Goal: Register for event/course

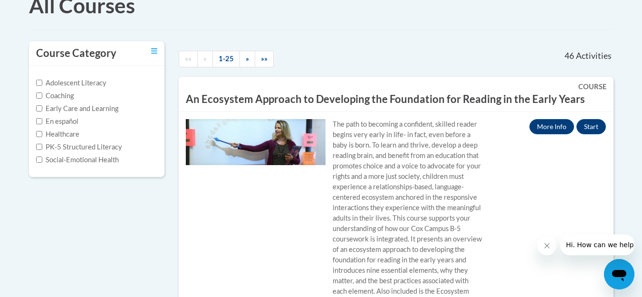
scroll to position [221, 0]
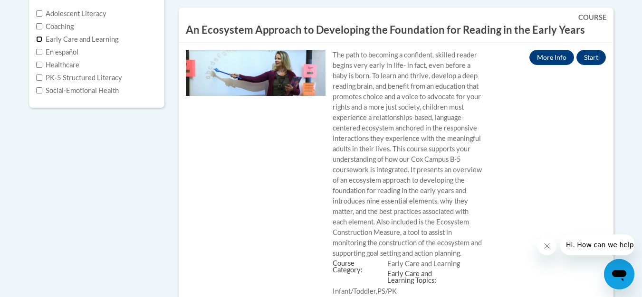
click at [42, 42] on input "Early Care and Learning" at bounding box center [39, 39] width 6 height 6
checkbox input "true"
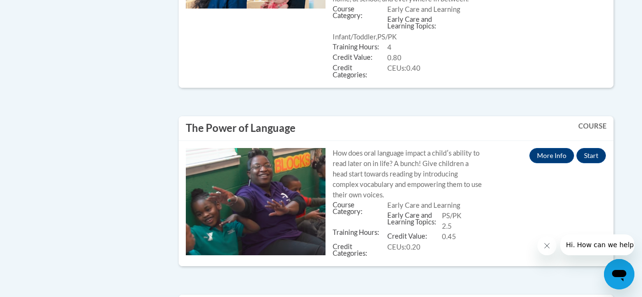
scroll to position [3697, 0]
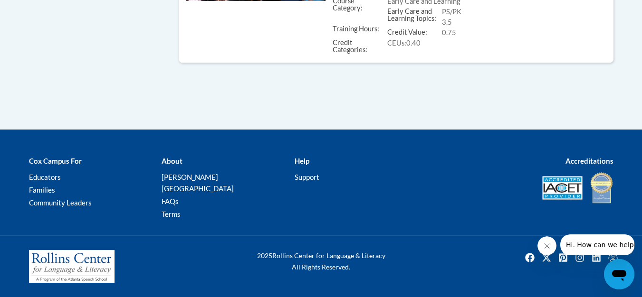
click at [547, 245] on icon "Close message from company" at bounding box center [546, 246] width 5 height 5
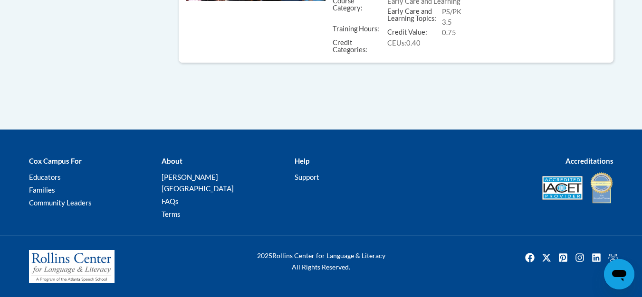
scroll to position [3874, 0]
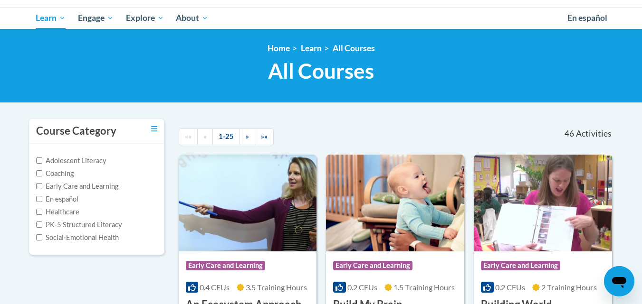
scroll to position [57, 0]
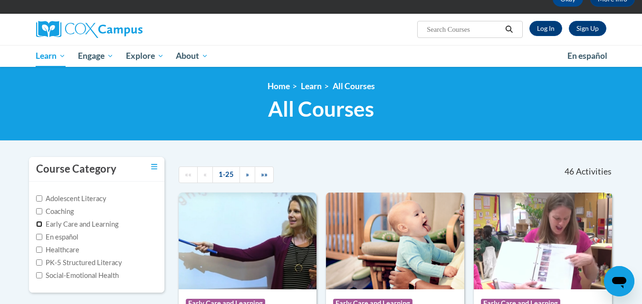
click at [38, 224] on input "Early Care and Learning" at bounding box center [39, 224] width 6 height 6
checkbox input "true"
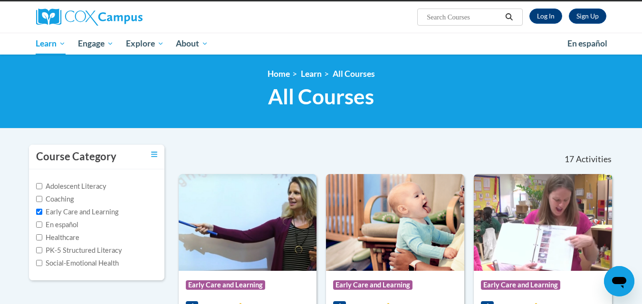
scroll to position [0, 0]
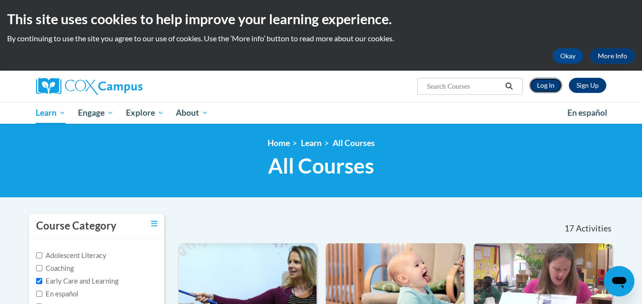
click at [541, 85] on link "Log In" at bounding box center [545, 85] width 33 height 15
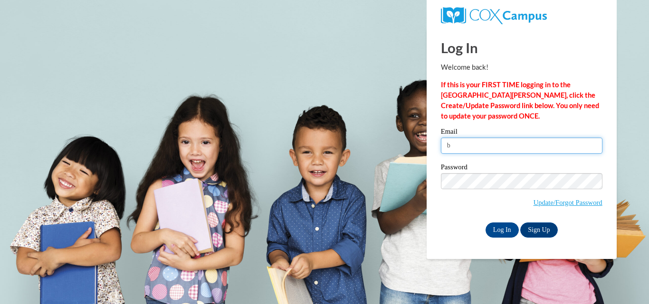
drag, startPoint x: 475, startPoint y: 171, endPoint x: 466, endPoint y: 148, distance: 24.7
click at [466, 148] on input "b" at bounding box center [521, 146] width 161 height 16
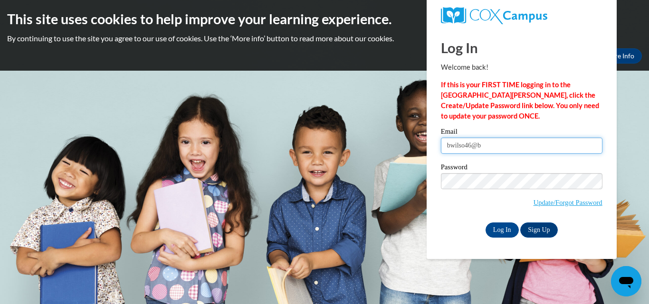
click at [508, 151] on input "bwilso46@b" at bounding box center [521, 146] width 161 height 16
type input "bwilso46@bellsouth.net"
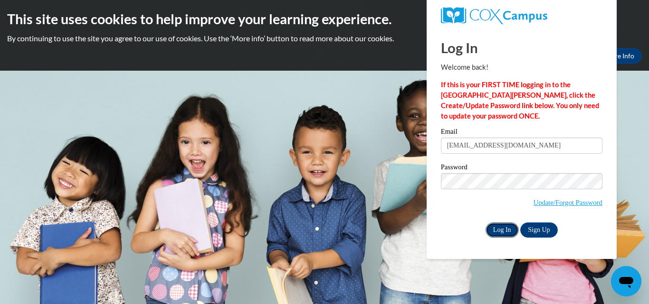
click at [504, 230] on input "Log In" at bounding box center [501, 230] width 33 height 15
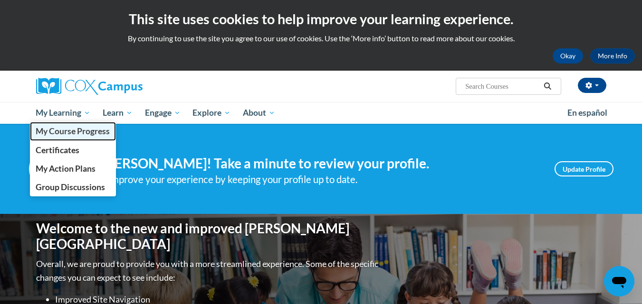
click at [79, 131] on span "My Course Progress" at bounding box center [73, 131] width 74 height 10
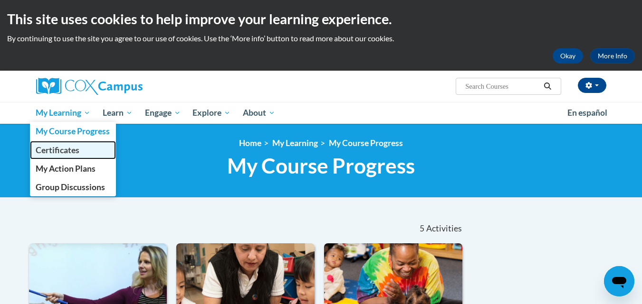
click at [72, 150] on span "Certificates" at bounding box center [58, 150] width 44 height 10
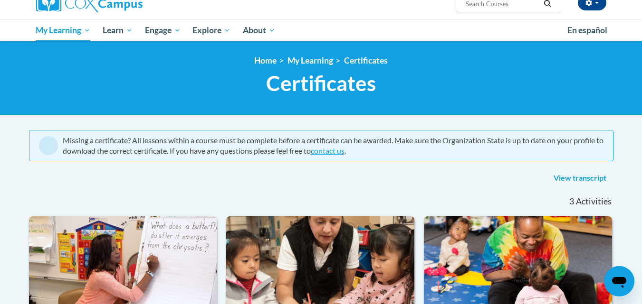
scroll to position [51, 0]
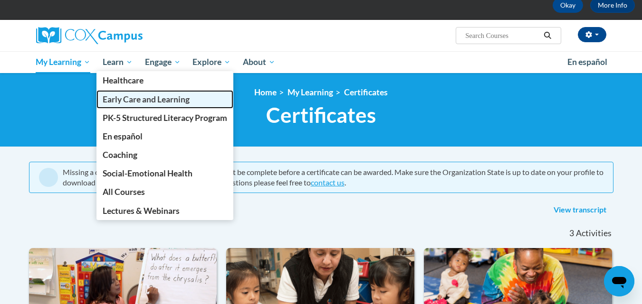
click at [119, 95] on span "Early Care and Learning" at bounding box center [146, 99] width 87 height 10
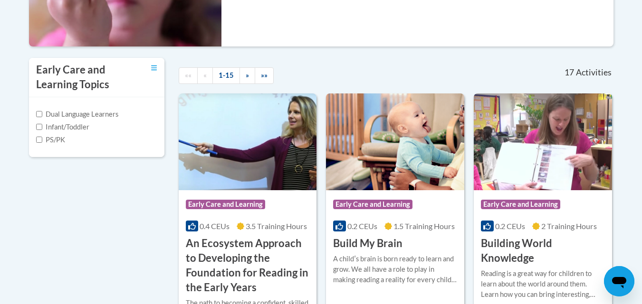
scroll to position [329, 0]
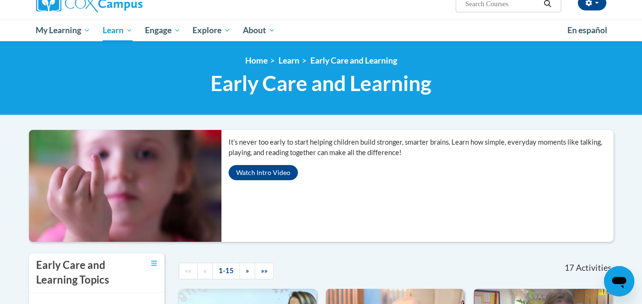
scroll to position [0, 0]
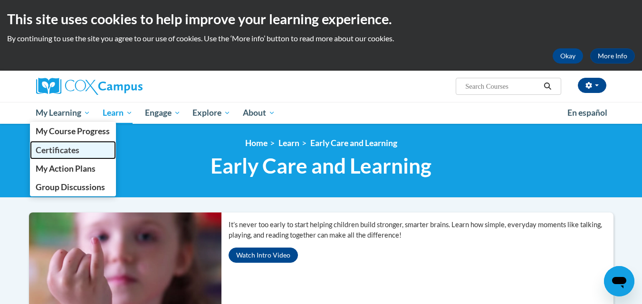
click at [70, 146] on span "Certificates" at bounding box center [58, 150] width 44 height 10
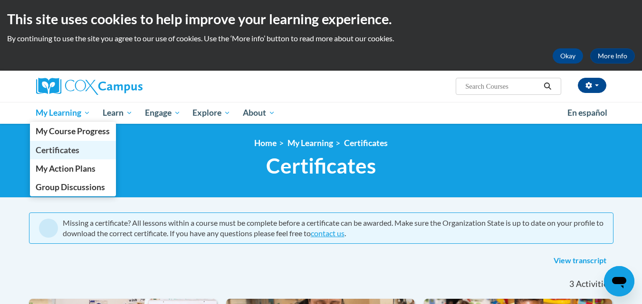
click at [73, 150] on span "Certificates" at bounding box center [58, 150] width 44 height 10
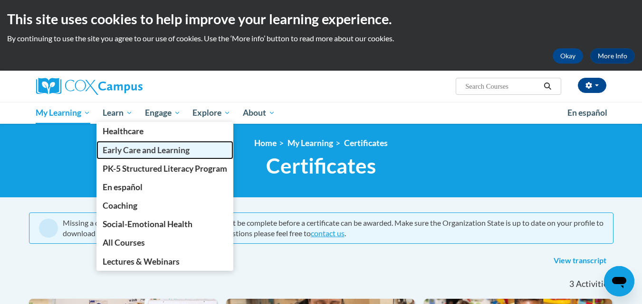
click at [139, 151] on span "Early Care and Learning" at bounding box center [146, 150] width 87 height 10
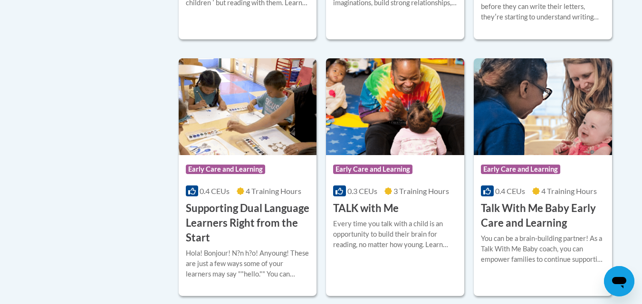
scroll to position [1367, 0]
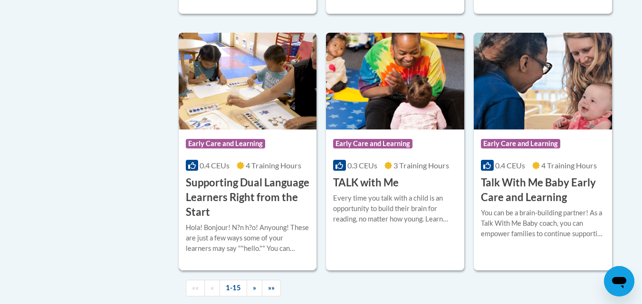
click at [207, 211] on h3 "Supporting Dual Language Learners Right from the Start" at bounding box center [248, 198] width 124 height 44
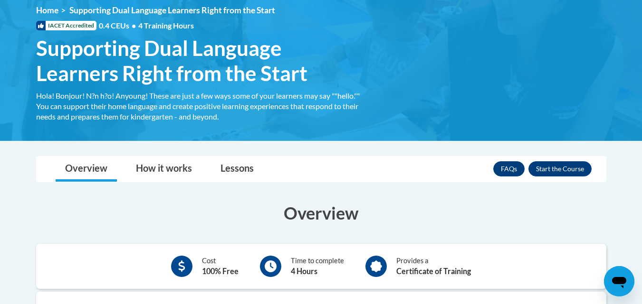
scroll to position [120, 0]
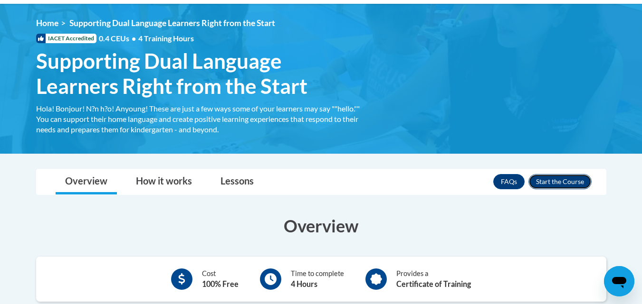
click at [577, 181] on button "Enroll" at bounding box center [559, 181] width 63 height 15
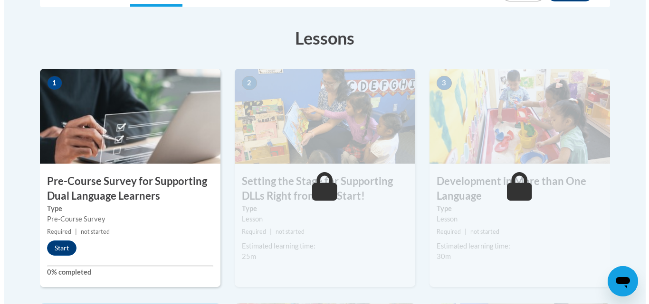
scroll to position [310, 0]
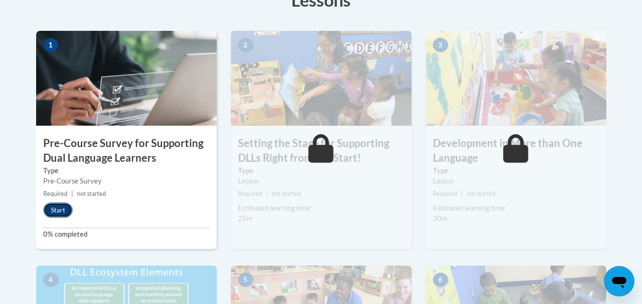
click at [56, 208] on button "Start" at bounding box center [57, 210] width 29 height 15
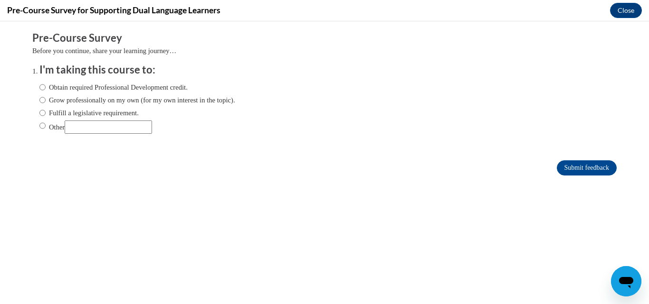
scroll to position [0, 0]
click at [39, 89] on input "Obtain required Professional Development credit." at bounding box center [42, 87] width 6 height 10
radio input "true"
click at [562, 170] on input "Submit feedback" at bounding box center [587, 167] width 60 height 15
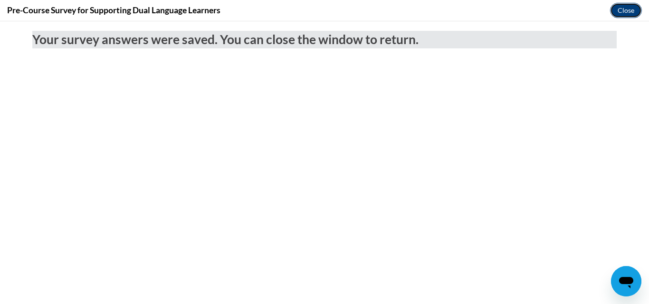
click at [633, 12] on button "Close" at bounding box center [626, 10] width 32 height 15
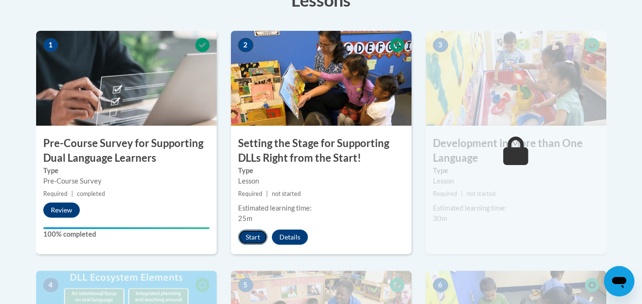
click at [258, 238] on button "Start" at bounding box center [252, 237] width 29 height 15
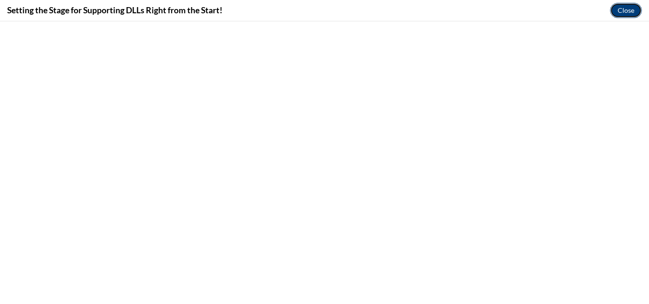
click at [628, 4] on button "Close" at bounding box center [626, 10] width 32 height 15
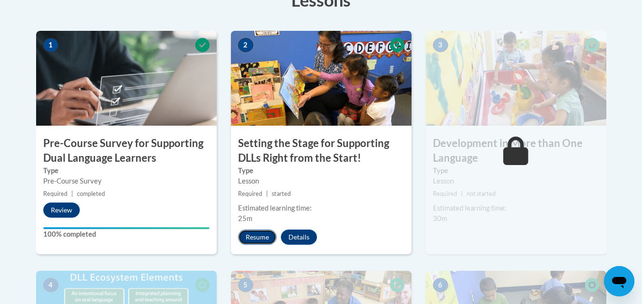
click at [259, 236] on button "Resume" at bounding box center [257, 237] width 38 height 15
